Goal: Find specific page/section: Locate a particular part of the current website

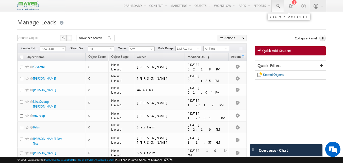
click at [283, 7] on link at bounding box center [278, 6] width 12 height 12
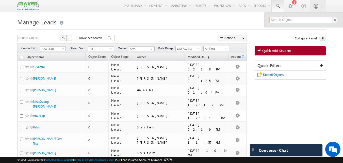
paste input "7773072467"
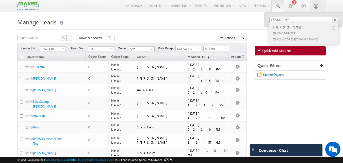
type input "7773072467"
click at [332, 28] on link at bounding box center [334, 28] width 4 height 4
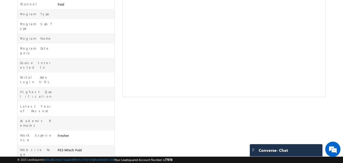
drag, startPoint x: 64, startPoint y: 141, endPoint x: 57, endPoint y: 137, distance: 8.0
click at [57, 137] on div "Owner * [PERSON_NAME] Main Stage Object Source Google Source Medium Search Chan…" at bounding box center [66, 74] width 98 height 249
drag, startPoint x: 83, startPoint y: 123, endPoint x: 51, endPoint y: 108, distance: 35.8
click at [51, 108] on div "Owner * [PERSON_NAME] Main Stage Object Source Google Source Medium Search Chan…" at bounding box center [66, 74] width 98 height 249
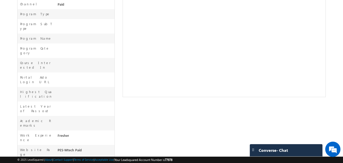
click at [70, 147] on div "PES-Mtech Paid" at bounding box center [85, 150] width 58 height 7
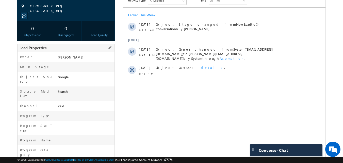
scroll to position [22, 0]
